Goal: Task Accomplishment & Management: Complete application form

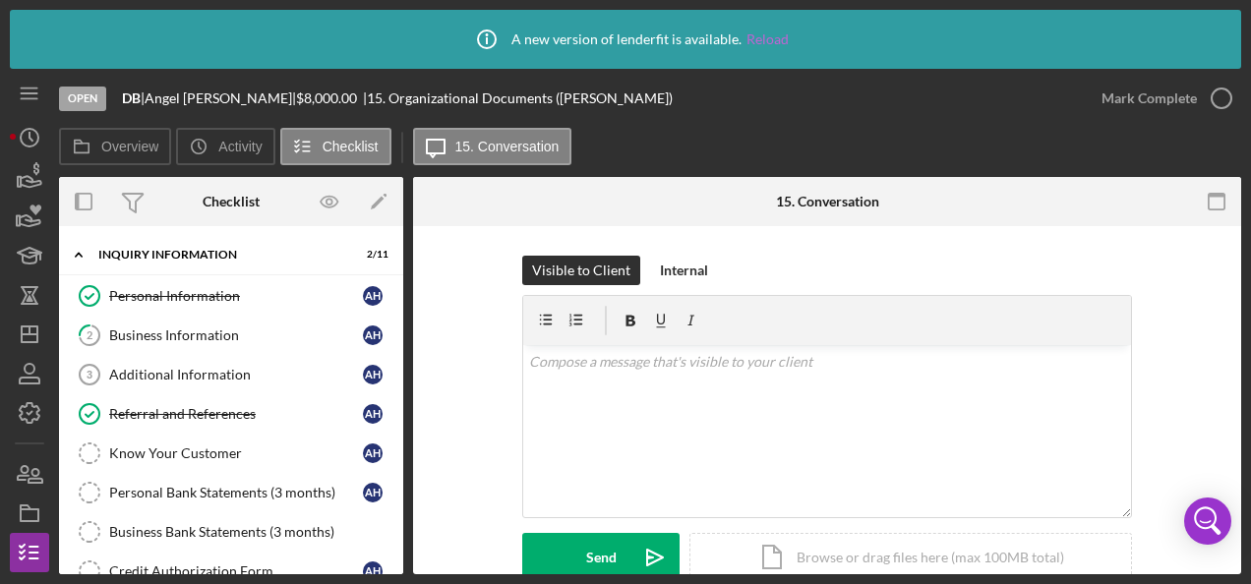
click at [779, 35] on link "Reload" at bounding box center [768, 39] width 42 height 16
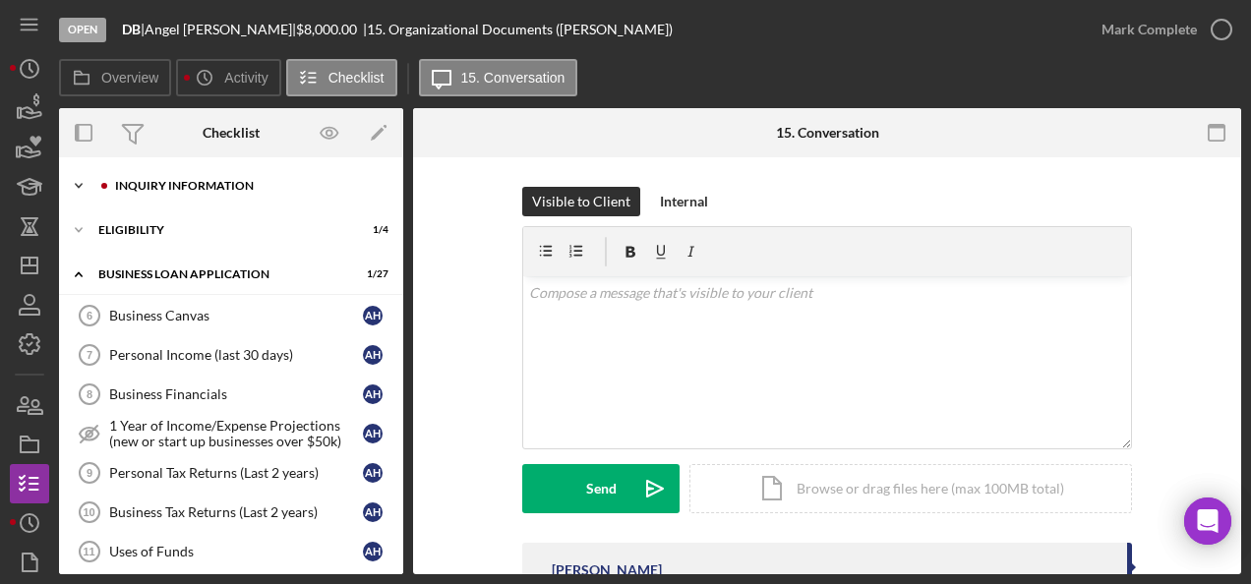
click at [83, 185] on icon "Icon/Expander" at bounding box center [78, 185] width 39 height 39
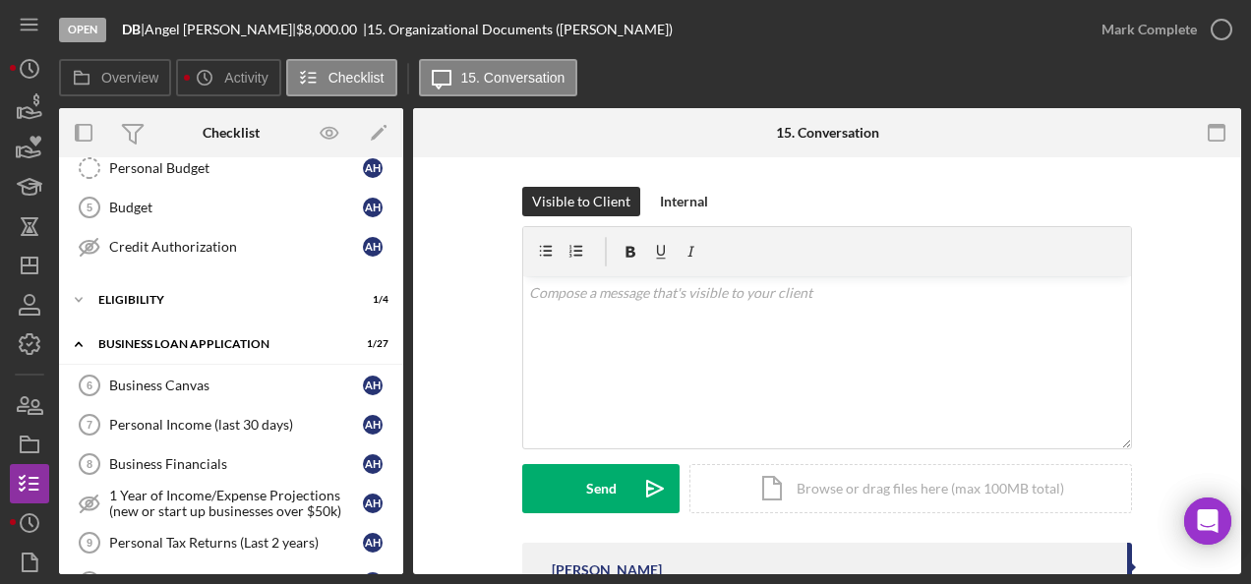
scroll to position [376, 0]
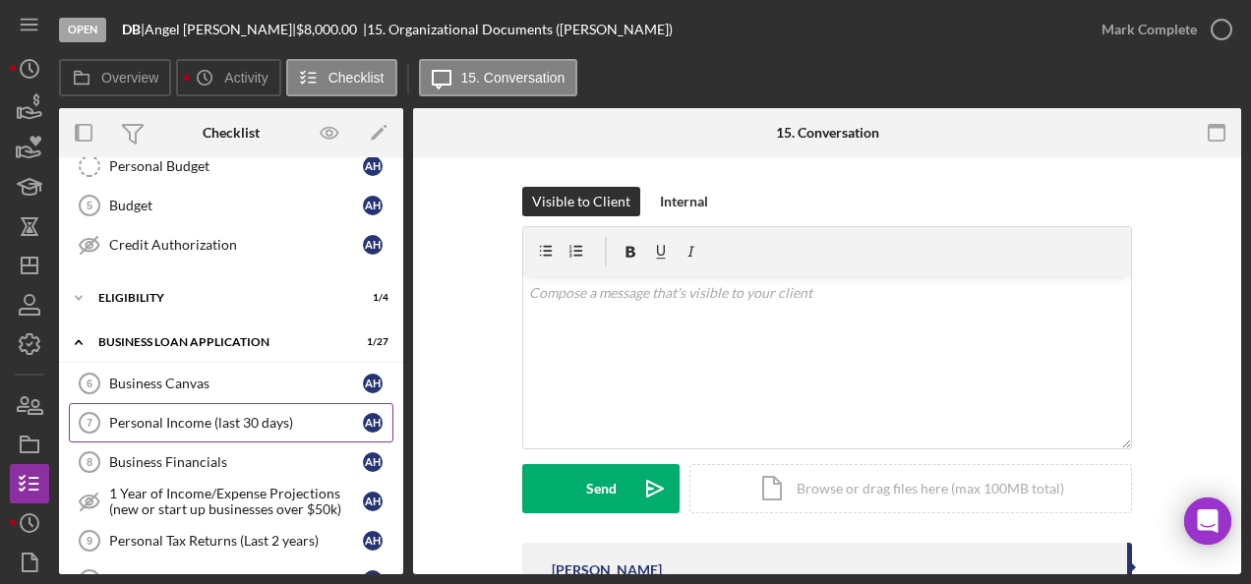
click at [183, 415] on div "Personal Income (last 30 days)" at bounding box center [236, 423] width 254 height 16
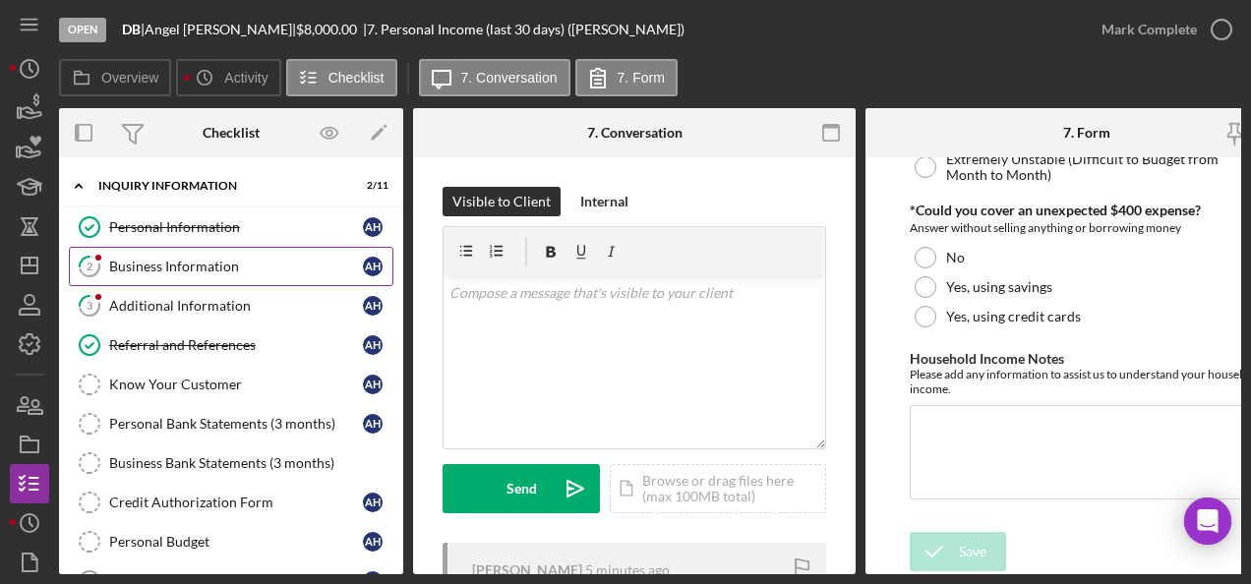
click at [159, 265] on div "Business Information" at bounding box center [236, 267] width 254 height 16
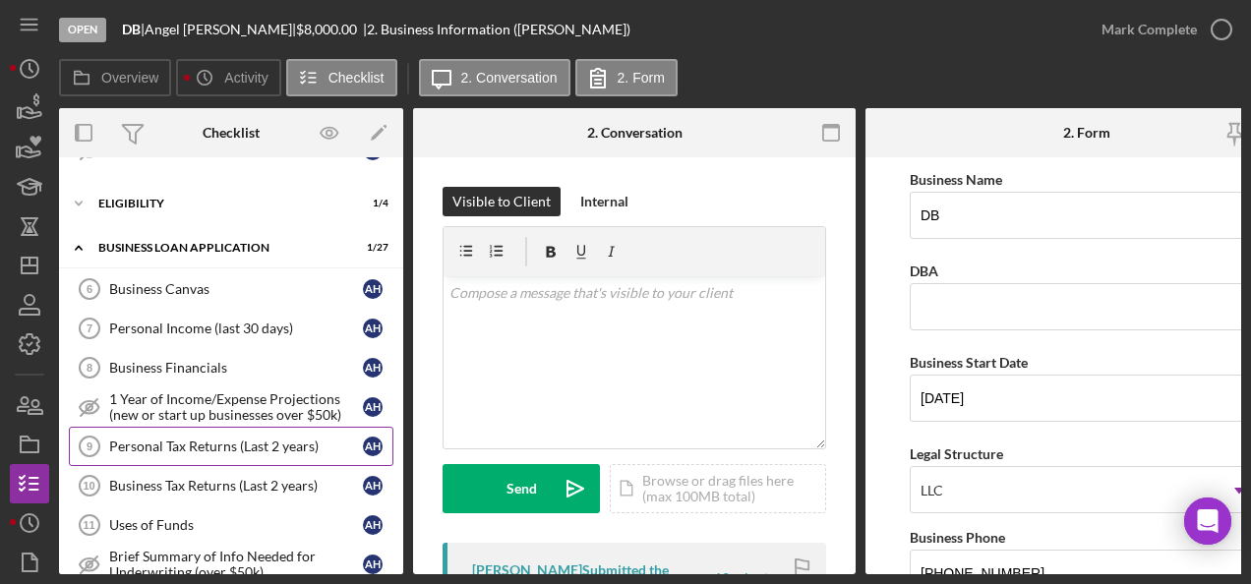
scroll to position [471, 0]
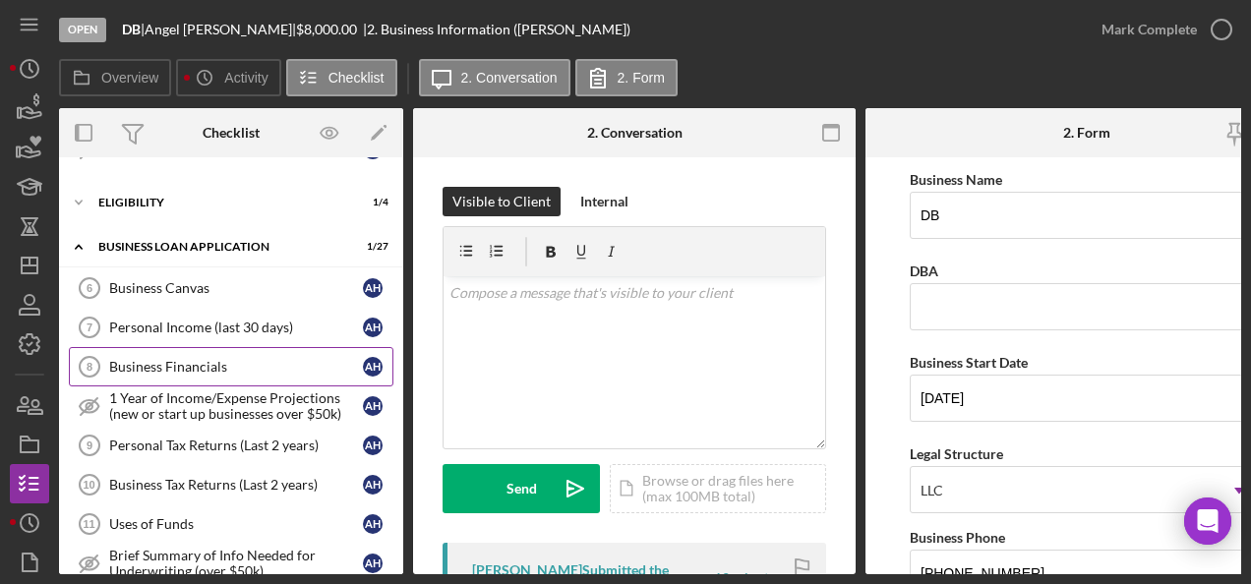
click at [171, 367] on link "Business Financials 8 Business Financials A H" at bounding box center [231, 366] width 325 height 39
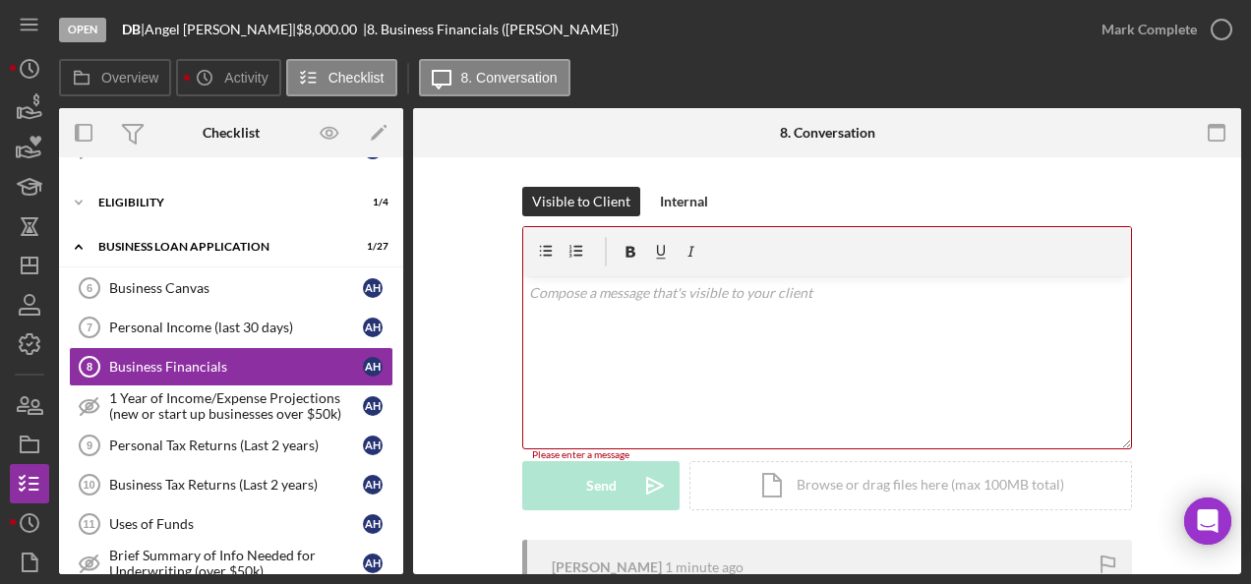
drag, startPoint x: 687, startPoint y: 355, endPoint x: 446, endPoint y: 403, distance: 245.8
click at [446, 403] on div "Visible to Client Internal v Color teal Color pink Remove color Add row above A…" at bounding box center [827, 363] width 769 height 353
click at [444, 359] on div "Visible to Client Internal v Color teal Color pink Remove color Add row above A…" at bounding box center [827, 363] width 769 height 353
click at [1161, 406] on div "Visible to Client Internal v Color teal Color pink Remove color Add row above A…" at bounding box center [827, 363] width 769 height 353
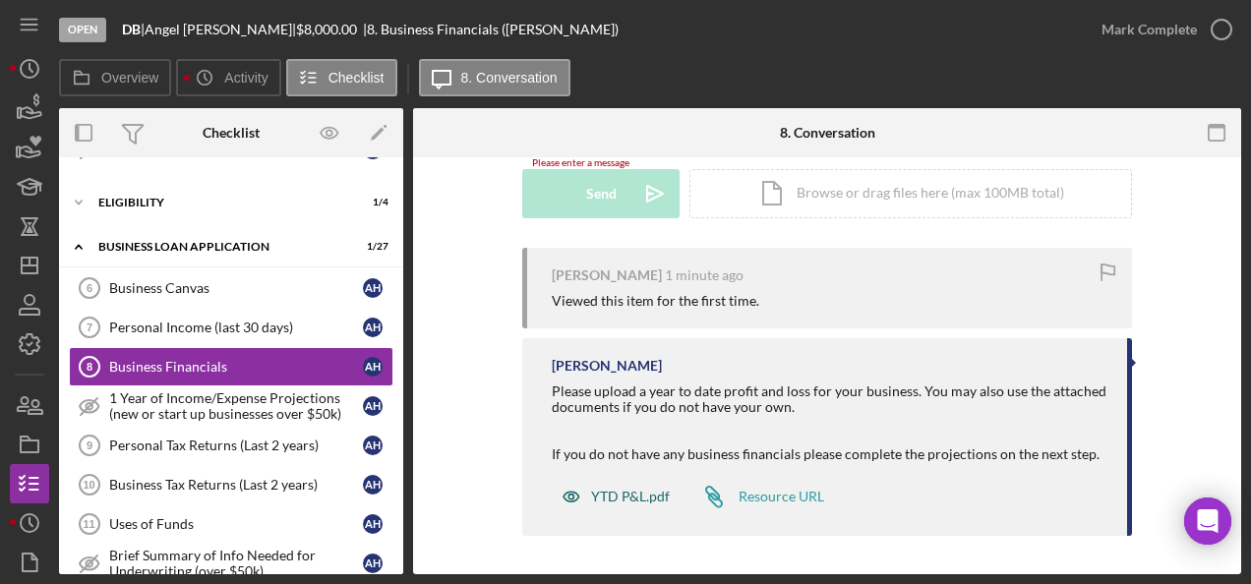
click at [618, 490] on div "YTD P&L.pdf" at bounding box center [630, 497] width 79 height 16
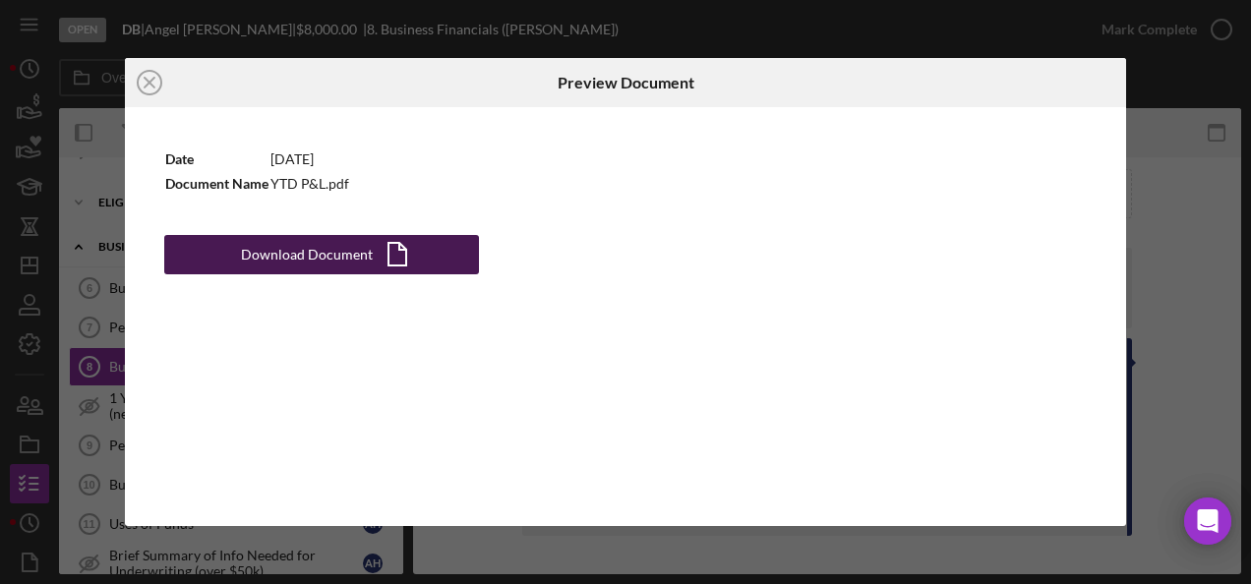
click at [350, 252] on div "Download Document" at bounding box center [307, 254] width 132 height 39
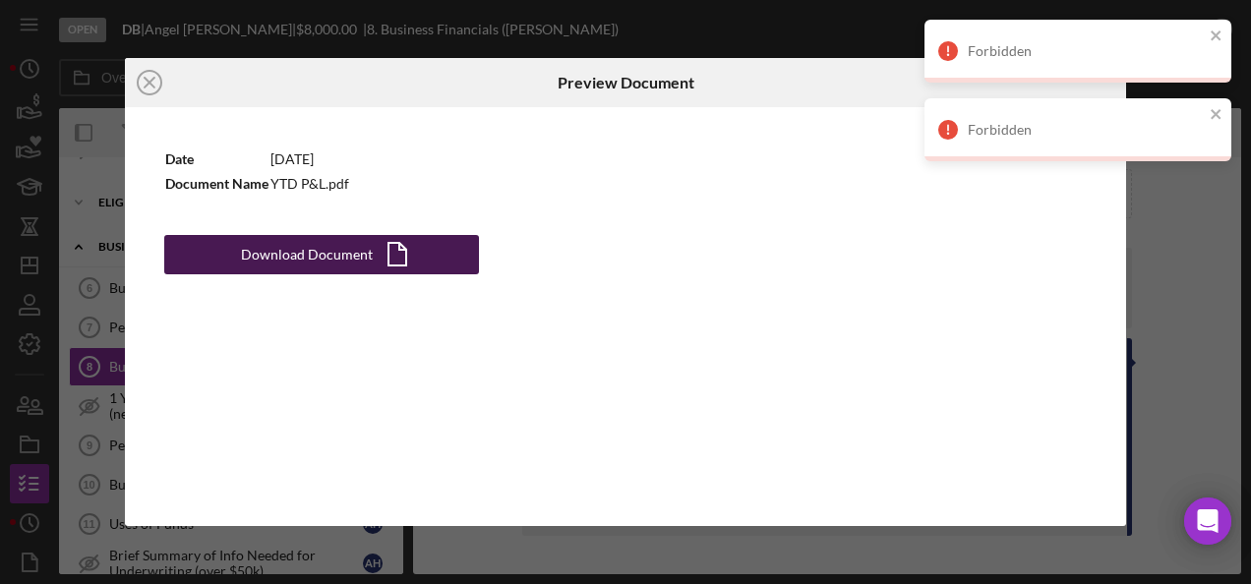
click at [390, 241] on icon "Icon/Document" at bounding box center [397, 254] width 49 height 49
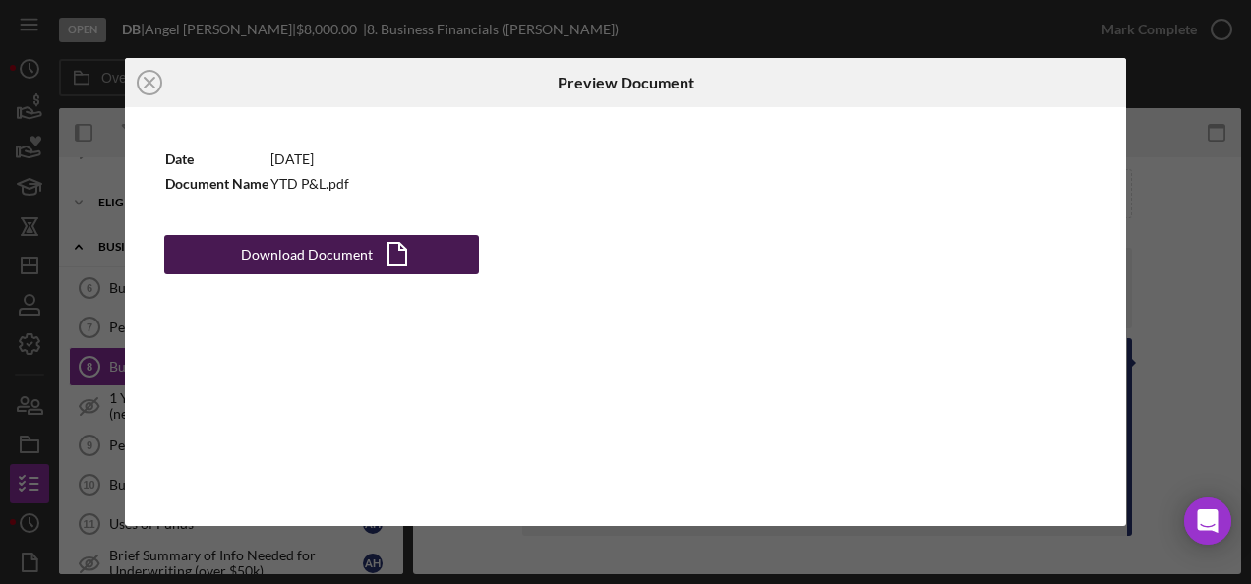
click at [285, 254] on div "Download Document" at bounding box center [307, 254] width 132 height 39
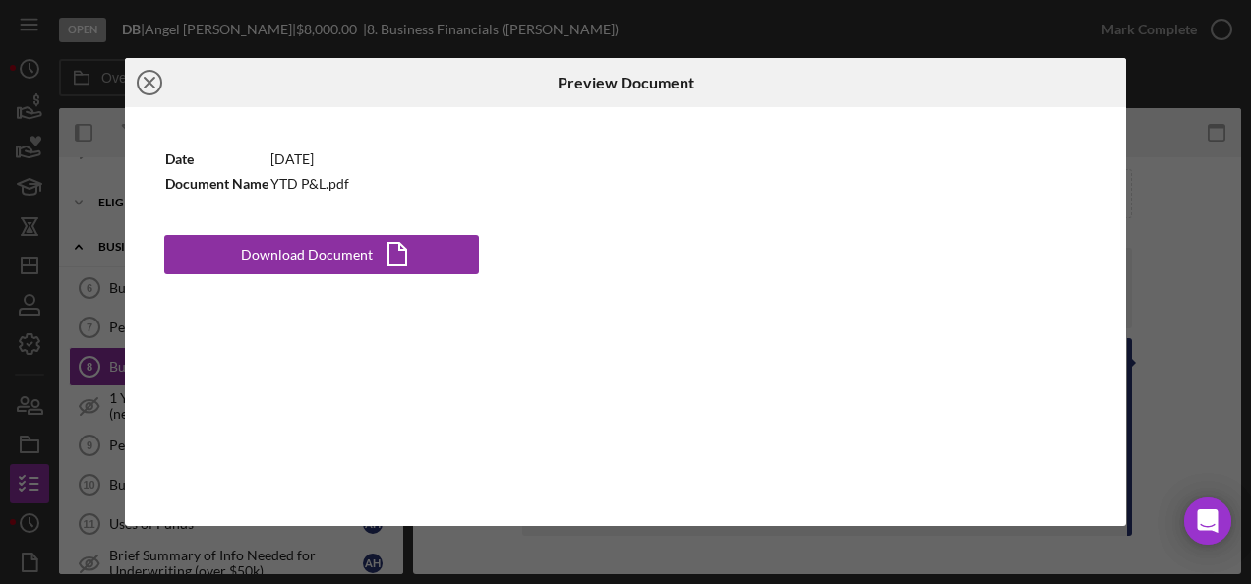
click at [149, 75] on icon "Icon/Close" at bounding box center [149, 82] width 49 height 49
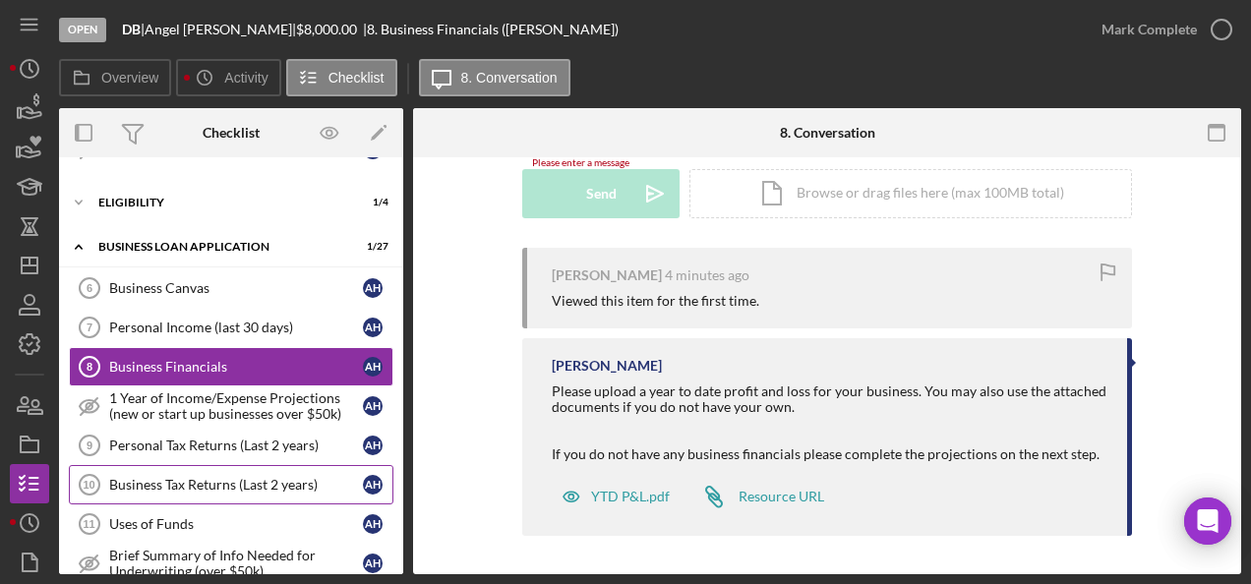
click at [219, 478] on div "Business Tax Returns (Last 2 years)" at bounding box center [236, 485] width 254 height 16
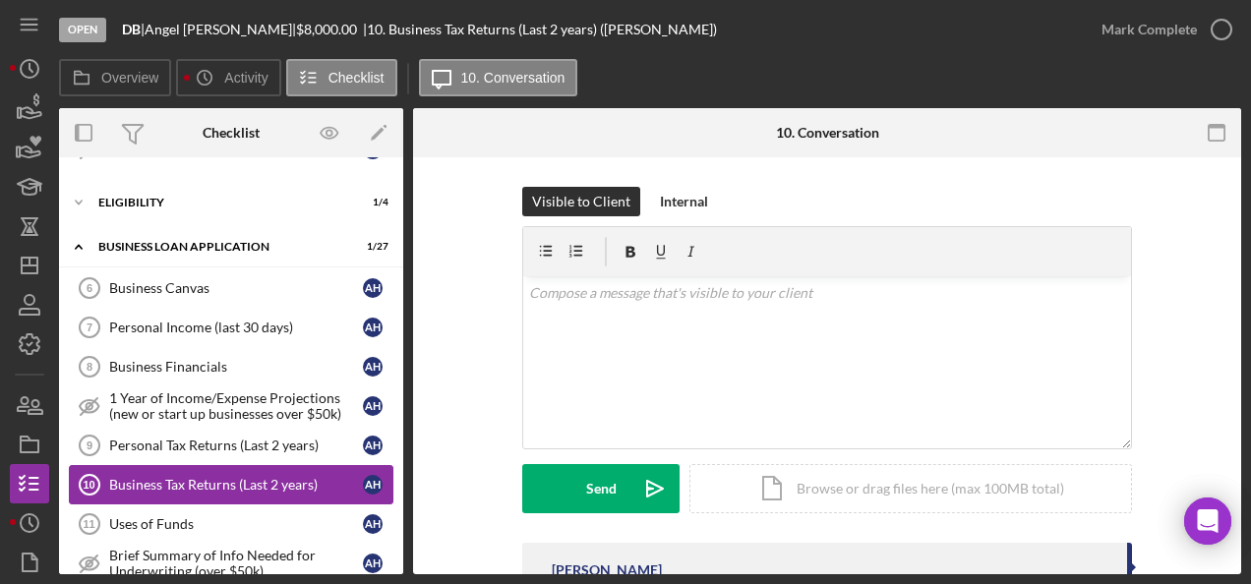
click at [219, 478] on div "Business Tax Returns (Last 2 years)" at bounding box center [236, 485] width 254 height 16
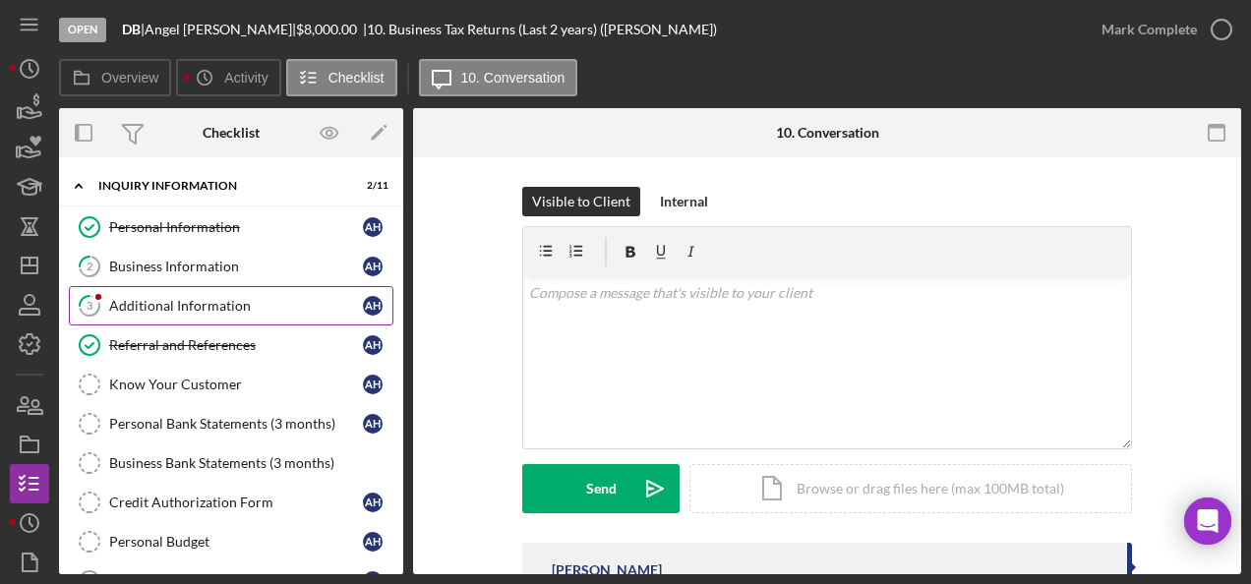
click at [152, 314] on link "3 Additional Information A H" at bounding box center [231, 305] width 325 height 39
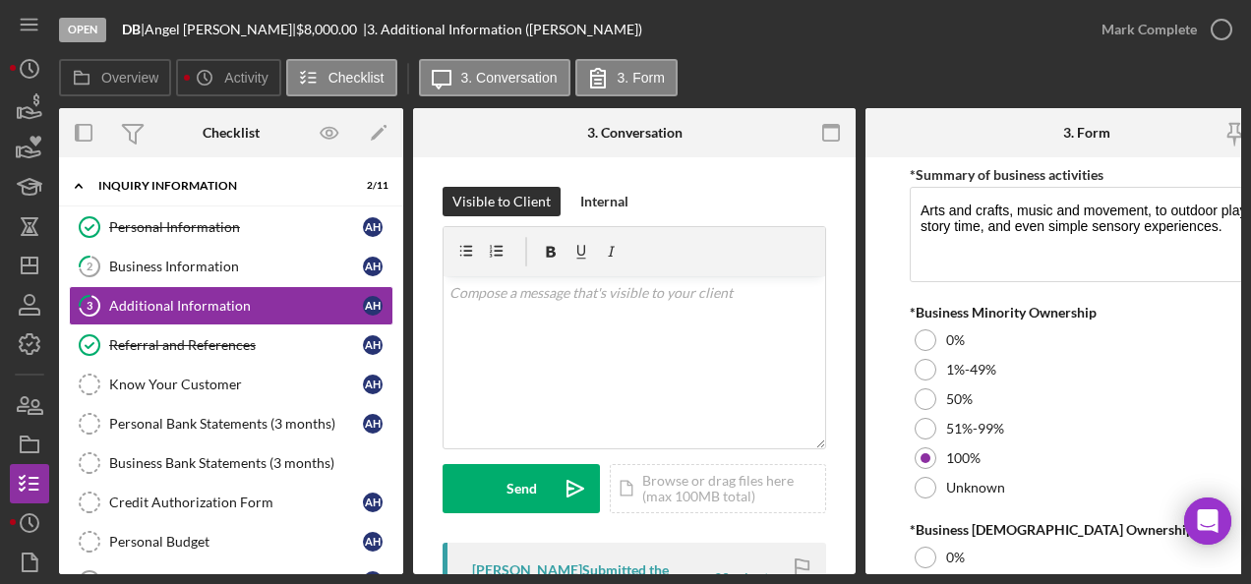
scroll to position [2518, 0]
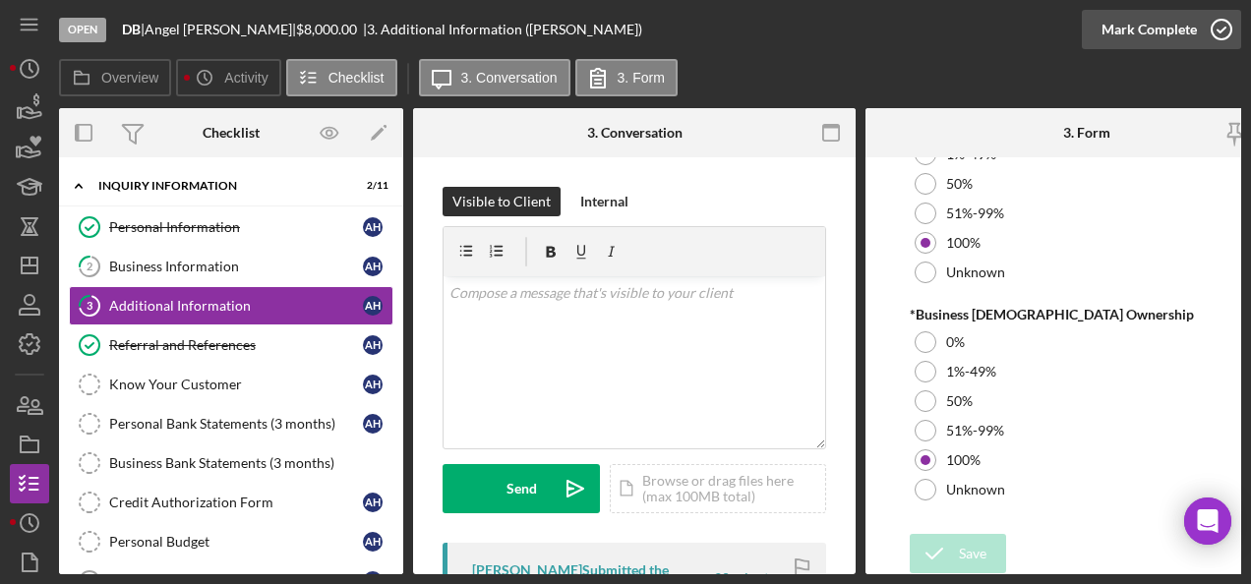
click at [1218, 35] on icon "button" at bounding box center [1221, 29] width 49 height 49
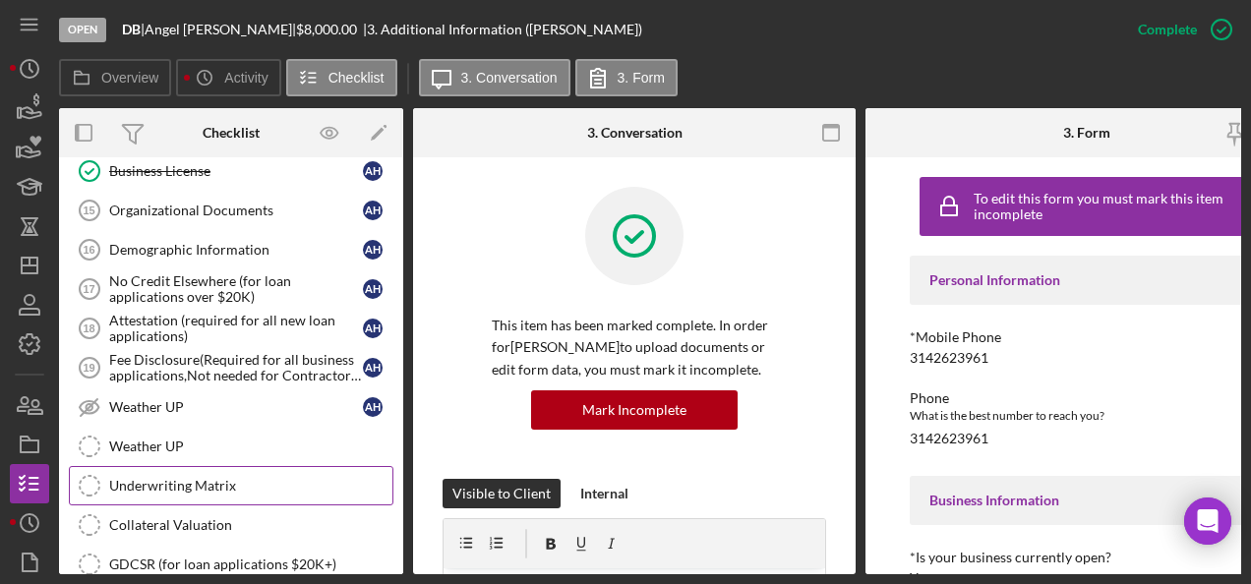
scroll to position [1096, 0]
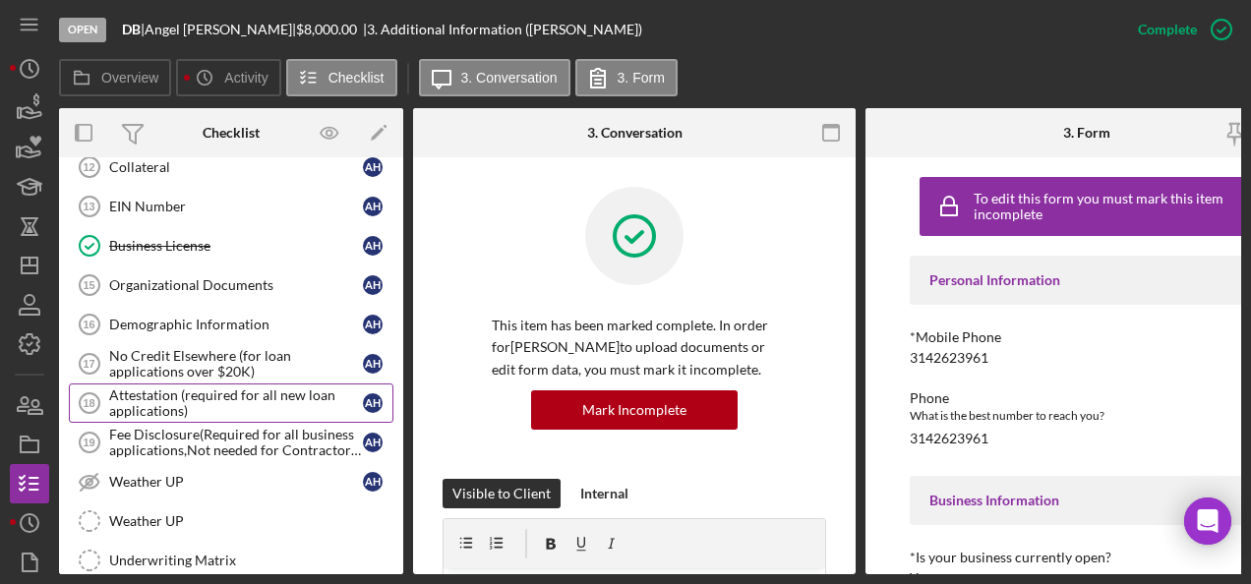
click at [290, 388] on div "Attestation (required for all new loan applications)" at bounding box center [236, 403] width 254 height 31
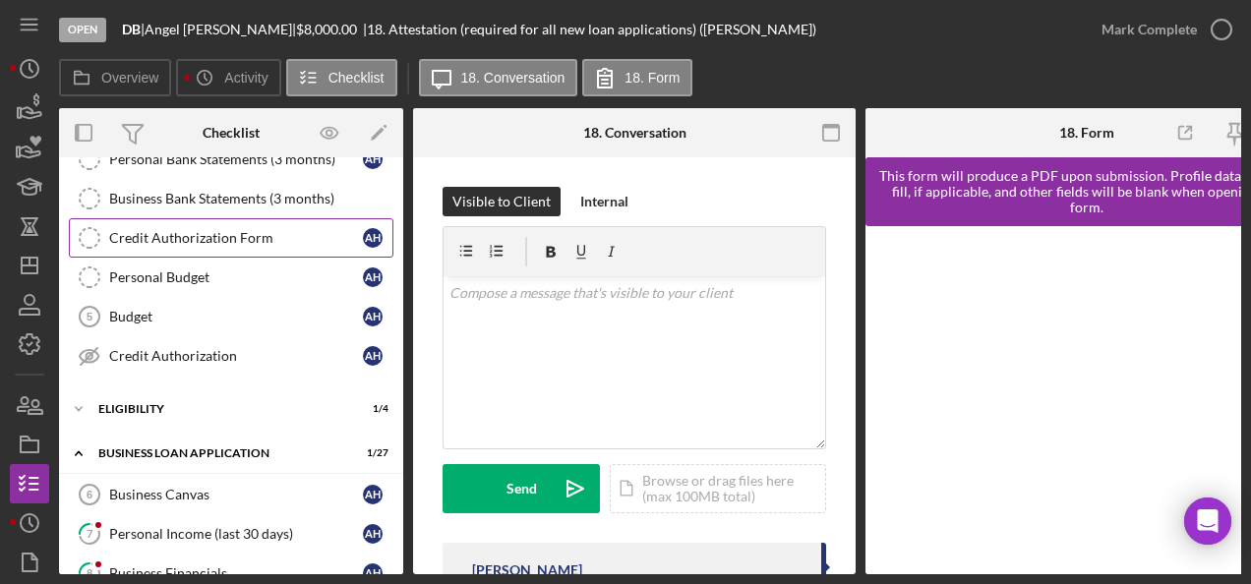
scroll to position [301, 0]
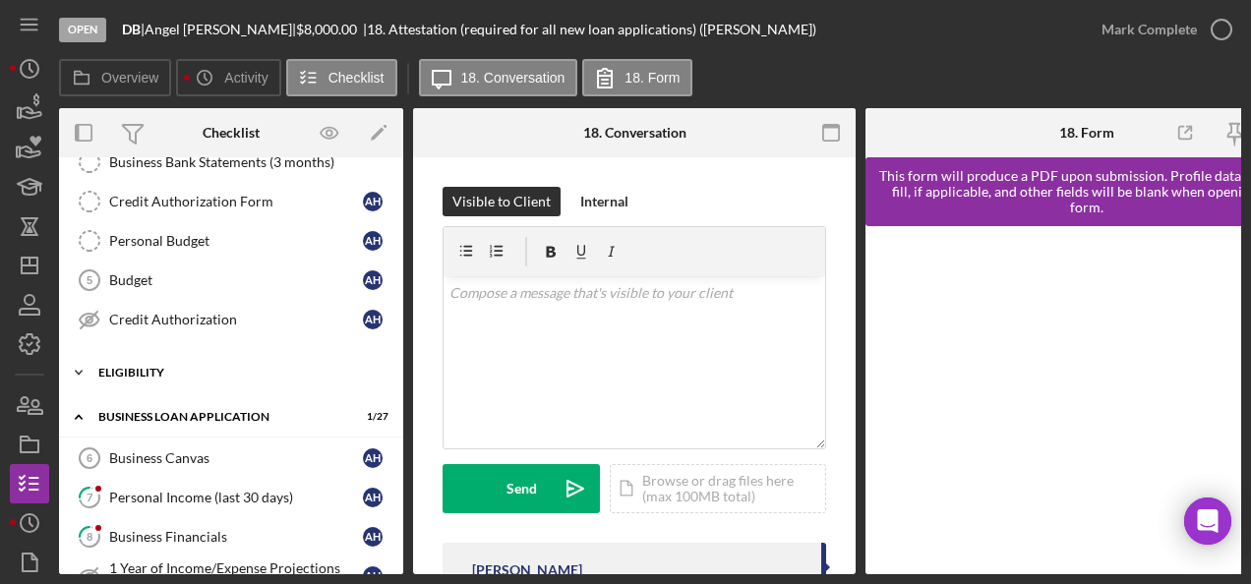
click at [72, 369] on icon "Icon/Expander" at bounding box center [78, 372] width 39 height 39
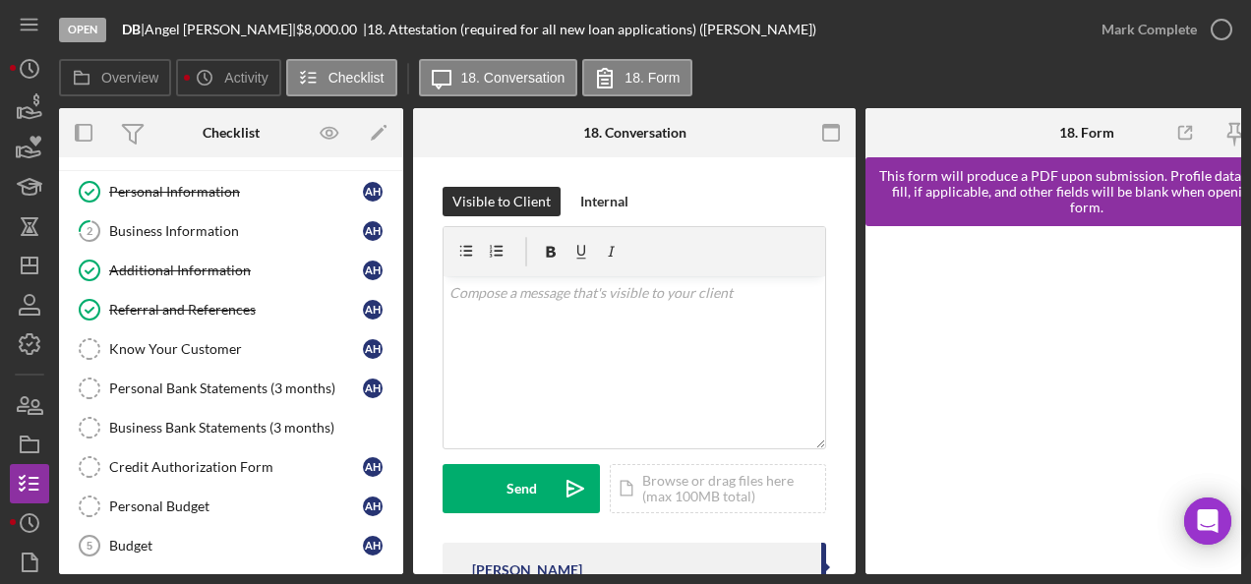
scroll to position [0, 0]
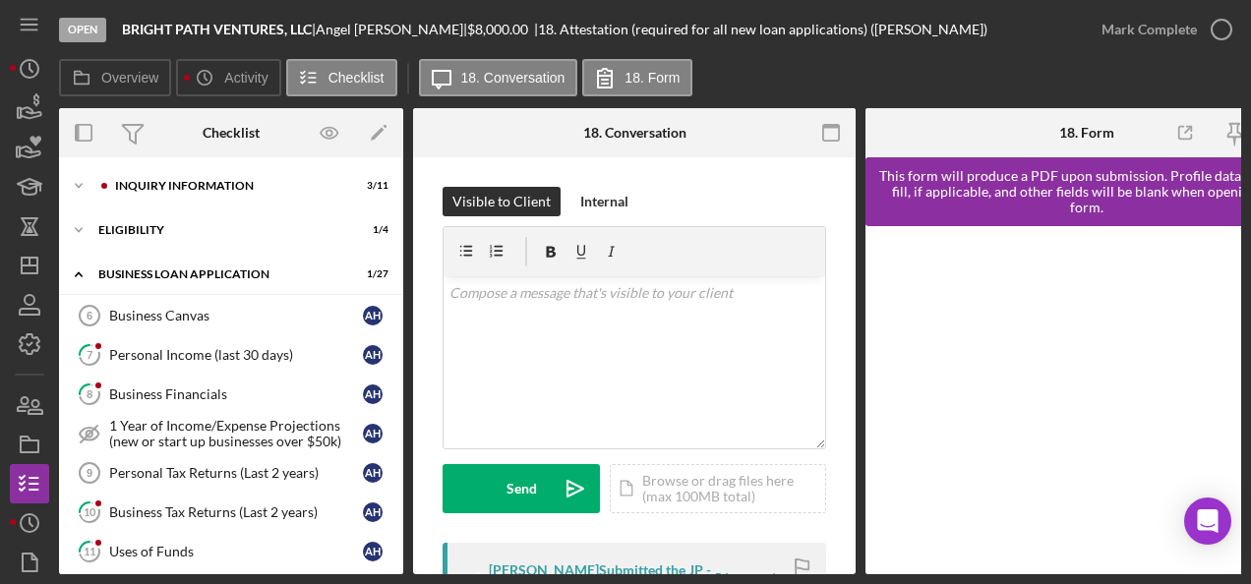
scroll to position [648, 0]
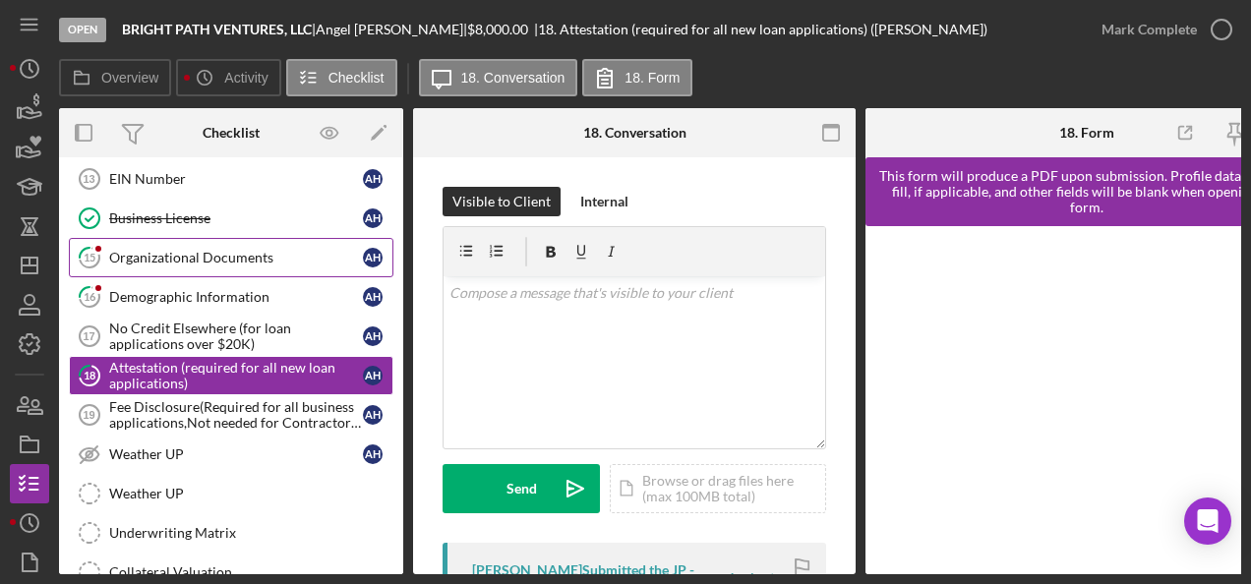
click at [177, 238] on link "15 Organizational Documents A H" at bounding box center [231, 257] width 325 height 39
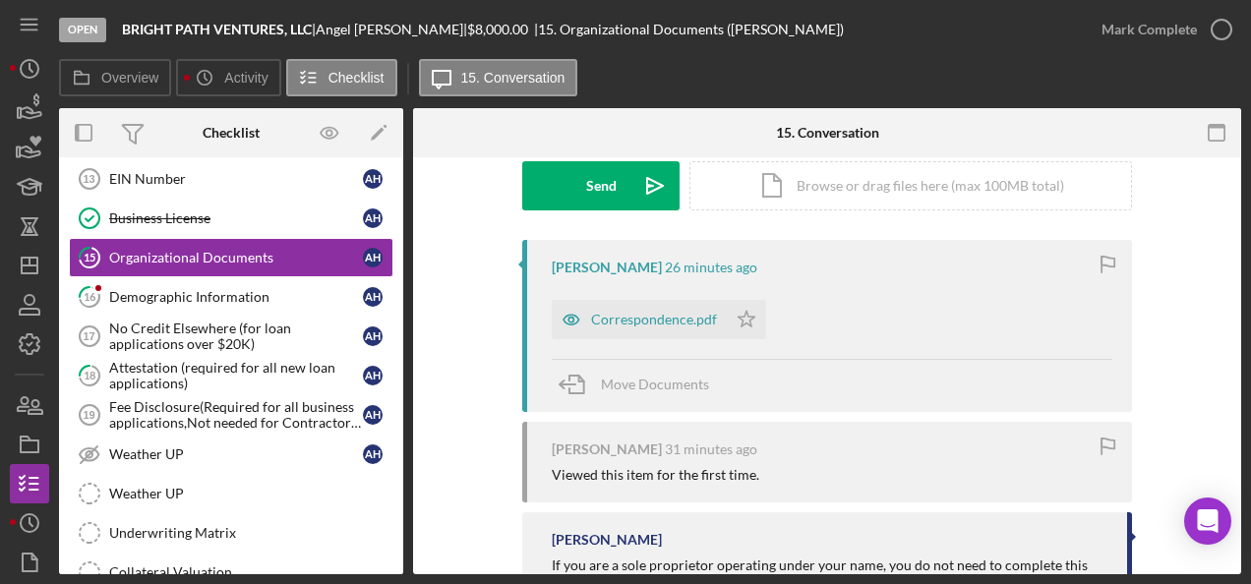
scroll to position [291, 0]
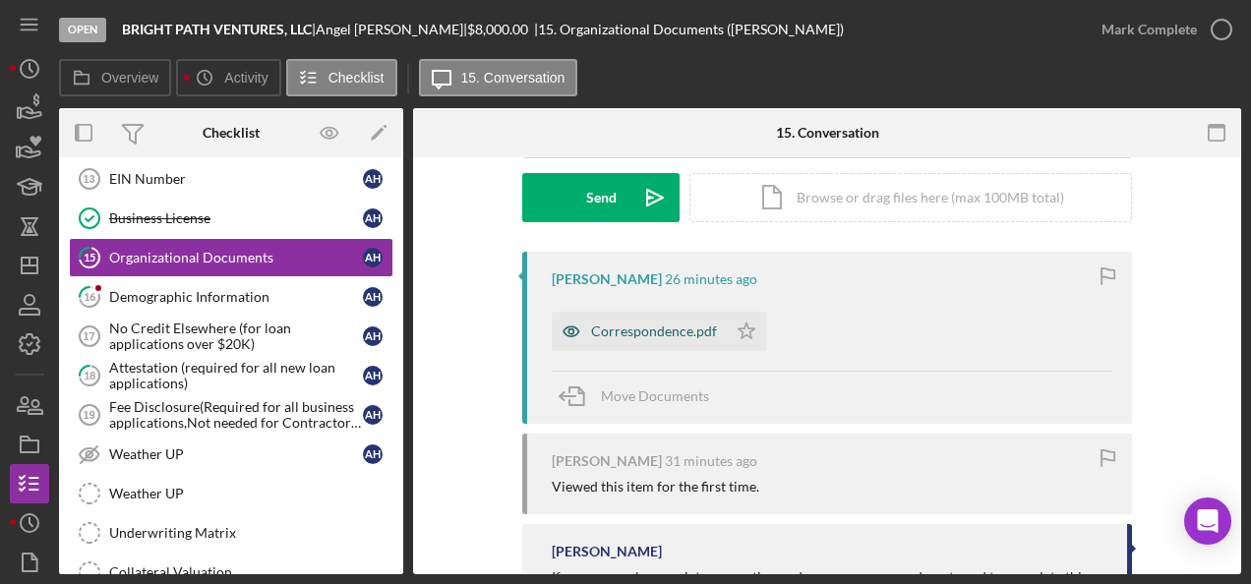
click at [623, 342] on div "Correspondence.pdf" at bounding box center [639, 331] width 175 height 39
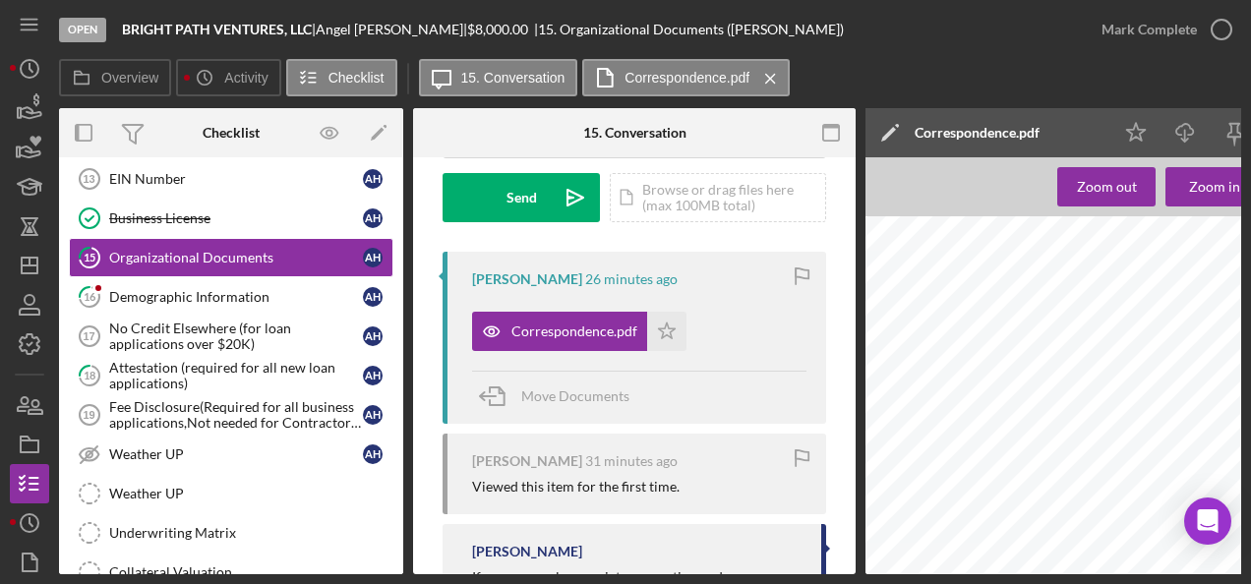
scroll to position [1252, 0]
click at [1224, 20] on icon "button" at bounding box center [1221, 29] width 49 height 49
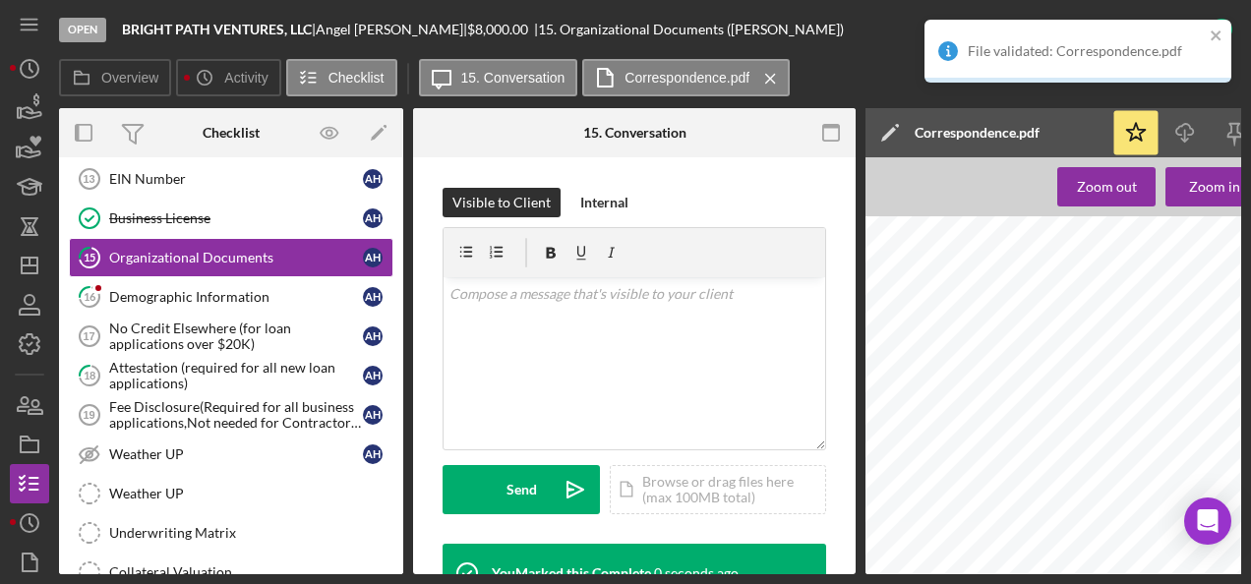
scroll to position [583, 0]
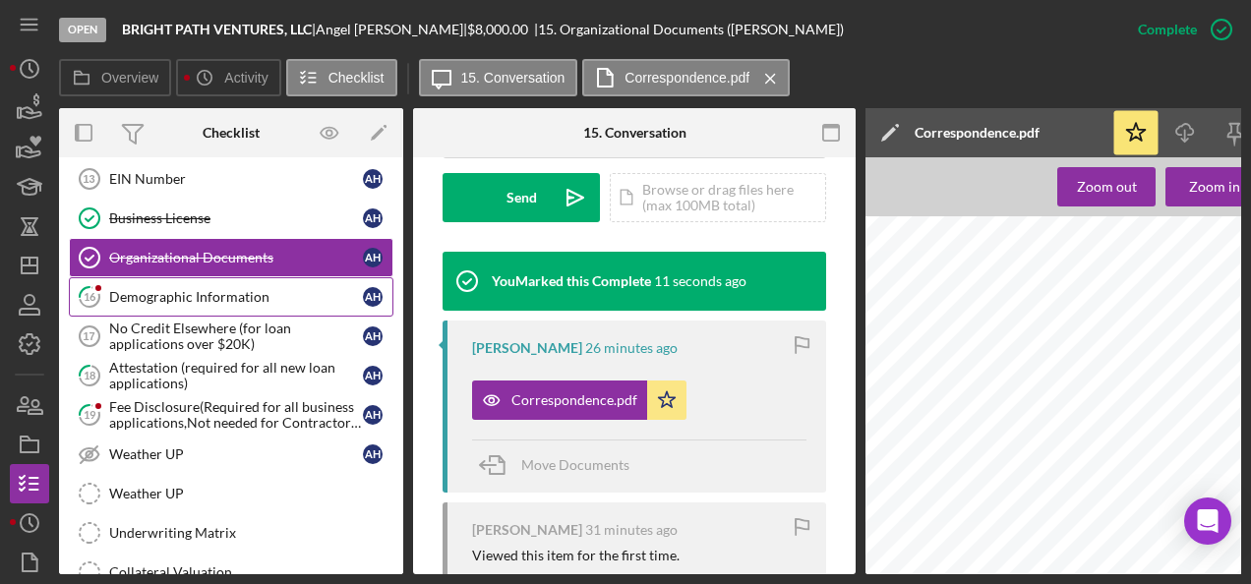
click at [220, 289] on div "Demographic Information" at bounding box center [236, 297] width 254 height 16
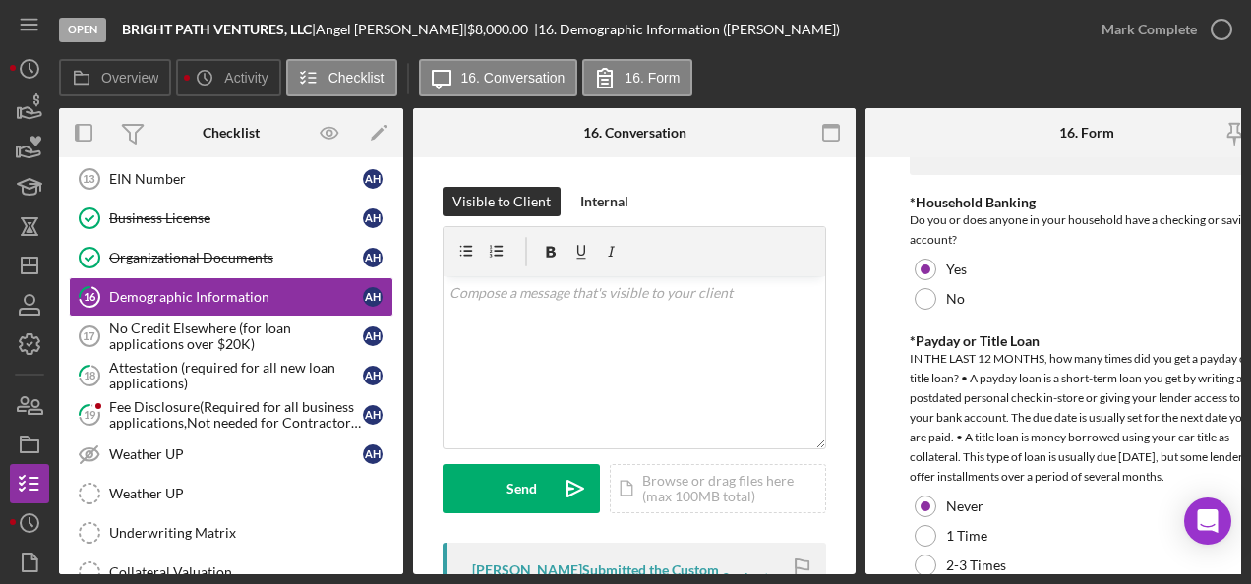
scroll to position [4312, 0]
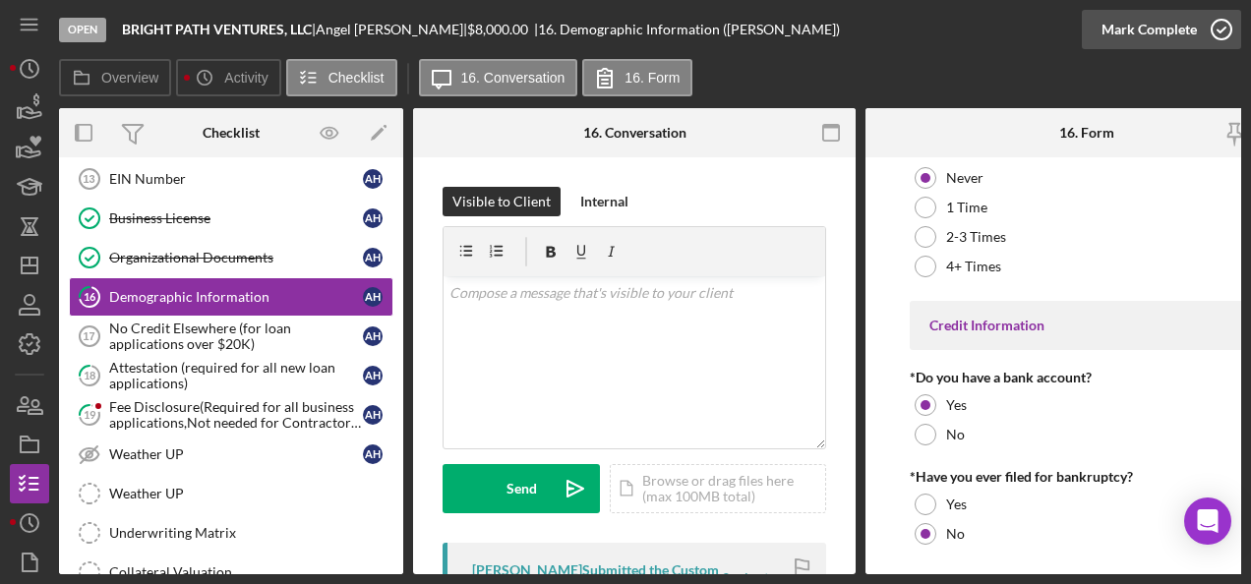
click at [1214, 30] on icon "button" at bounding box center [1221, 29] width 49 height 49
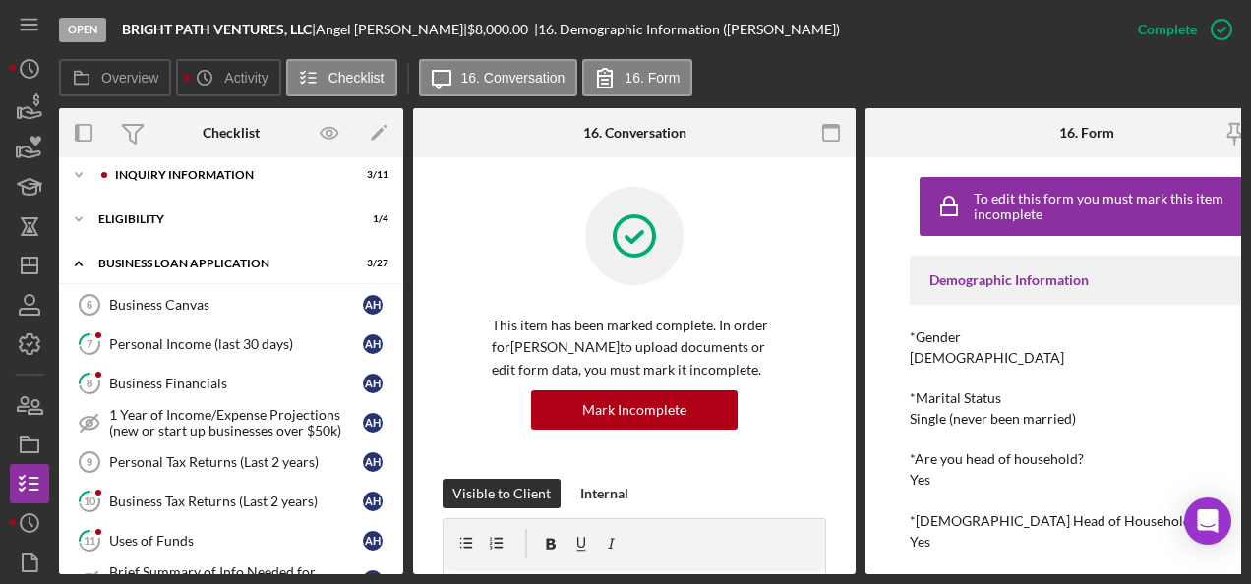
scroll to position [0, 0]
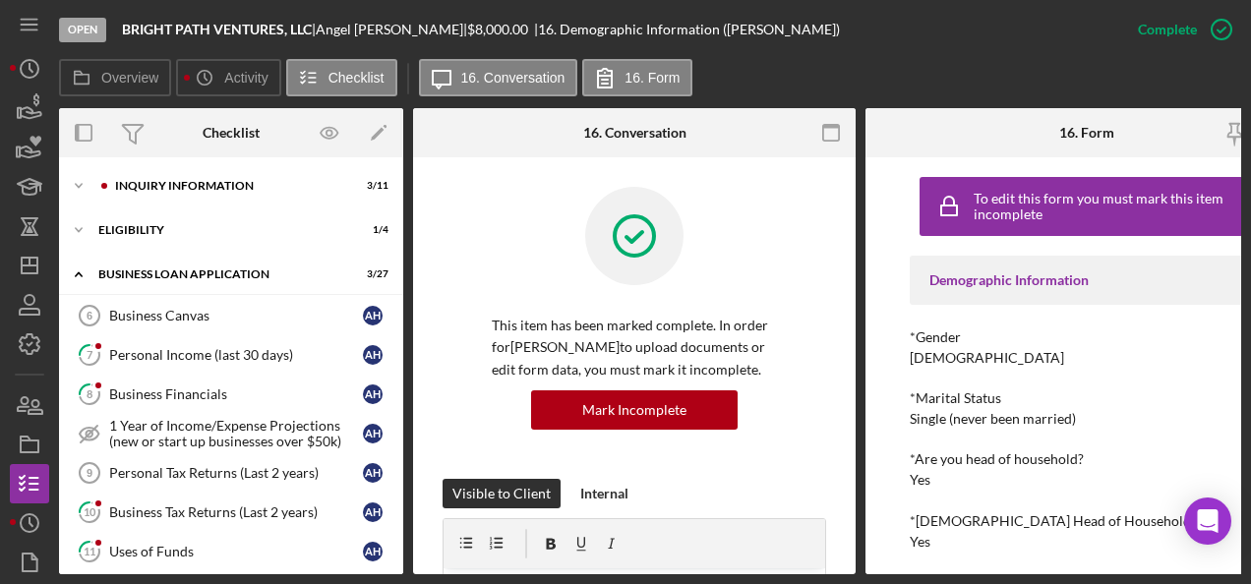
click at [120, 382] on link "8 Business Financials A H" at bounding box center [231, 394] width 325 height 39
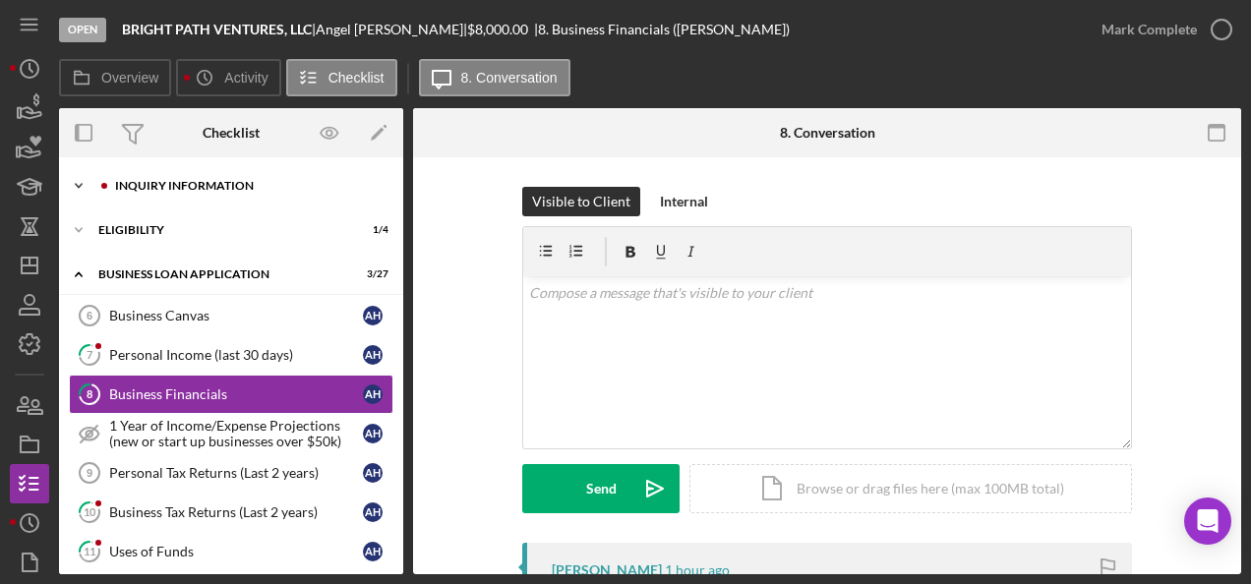
click at [73, 181] on icon "Icon/Expander" at bounding box center [78, 185] width 39 height 39
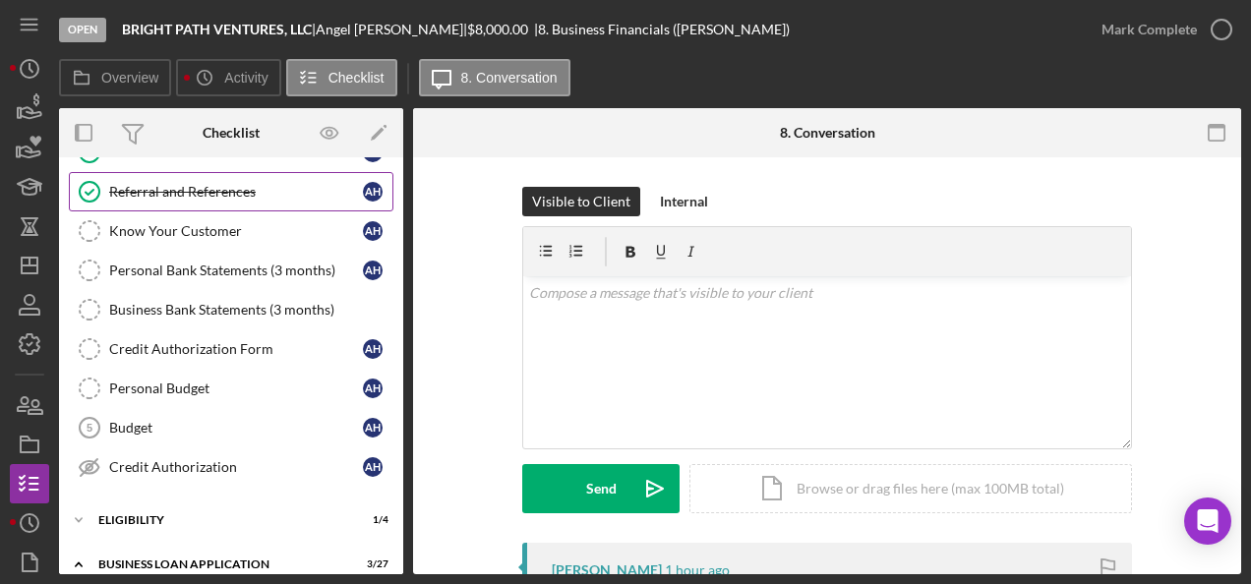
scroll to position [134, 0]
